Goal: Task Accomplishment & Management: Manage account settings

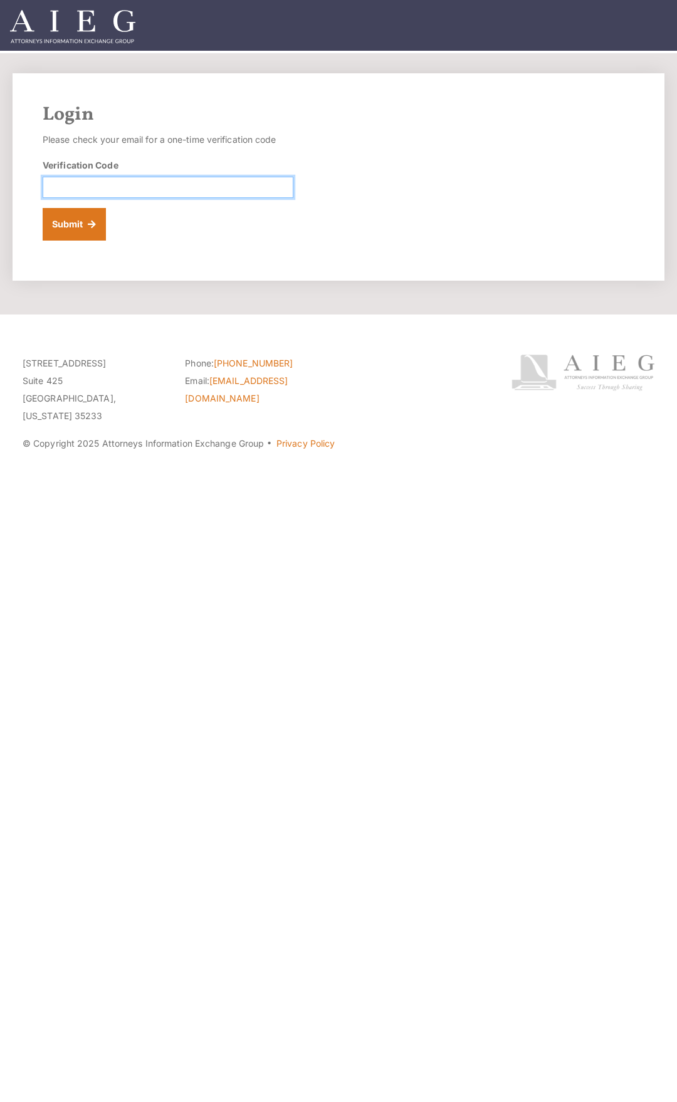
drag, startPoint x: 256, startPoint y: 184, endPoint x: 197, endPoint y: 196, distance: 60.2
click at [256, 184] on input "Verification Code" at bounding box center [168, 187] width 251 height 21
click at [71, 225] on button "Submit" at bounding box center [74, 224] width 63 height 33
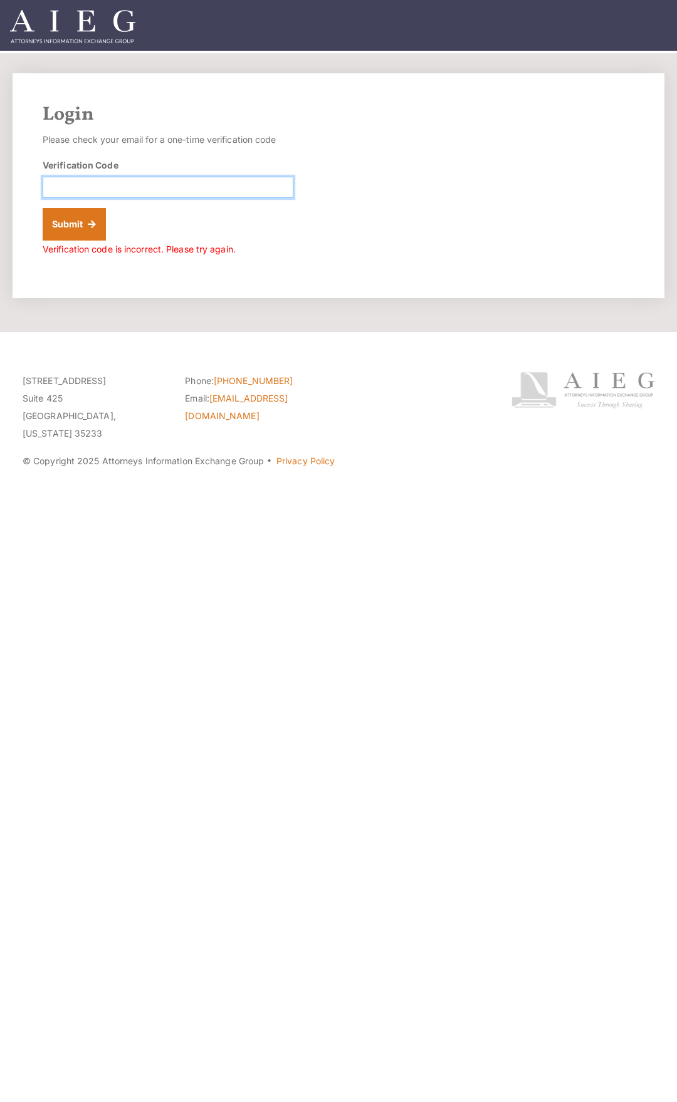
click at [115, 190] on input "Verification Code" at bounding box center [168, 187] width 251 height 21
paste input "010195"
type input "010195"
click at [81, 223] on button "Submit" at bounding box center [74, 224] width 63 height 33
